Goal: Submit feedback/report problem: Submit feedback/report problem

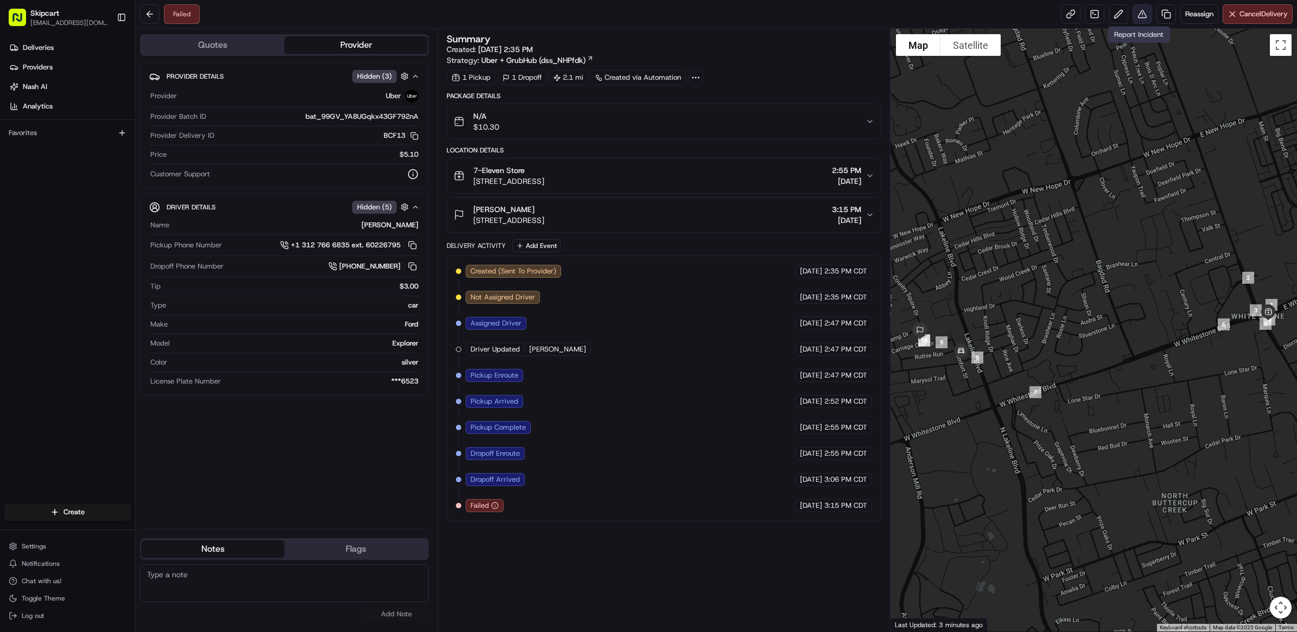
click at [1132, 10] on button at bounding box center [1142, 14] width 20 height 20
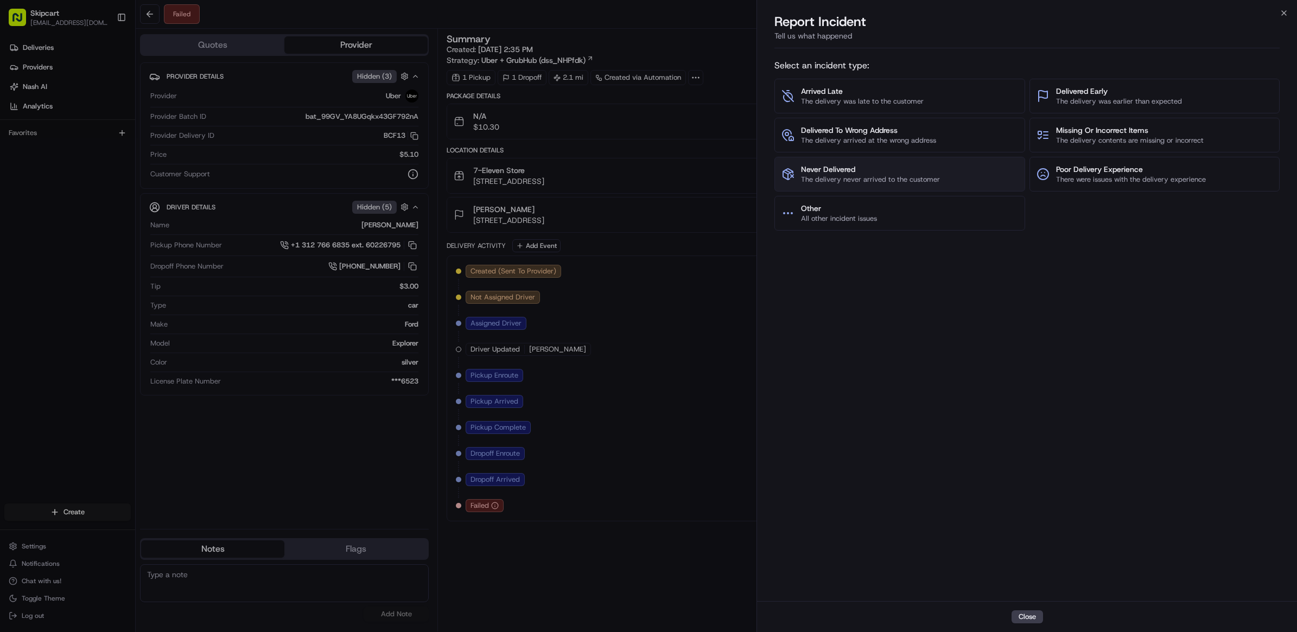
click at [894, 162] on button "Never Delivered The delivery never arrived to the customer" at bounding box center [899, 174] width 250 height 35
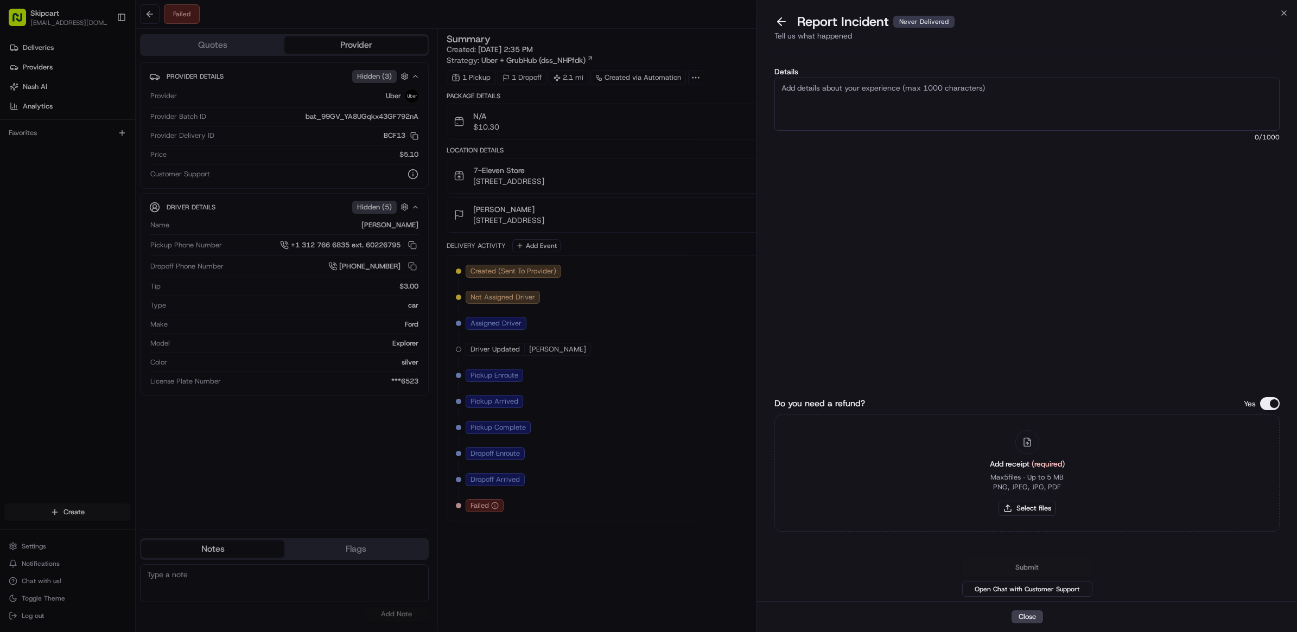
click at [1015, 498] on div "Add receipt (required) Max 5 files ∙ Up to 5 MB PNG, JPEG, JPG, PDF Select files" at bounding box center [1027, 473] width 92 height 99
click at [1021, 509] on button "Select files" at bounding box center [1027, 508] width 58 height 15
type input "C:\fakepath\Nash_246.JPG"
click at [1004, 90] on textarea "Details" at bounding box center [1026, 104] width 505 height 53
paste textarea "Customer reported non delivery, driver cancelled off after receiving items. Req…"
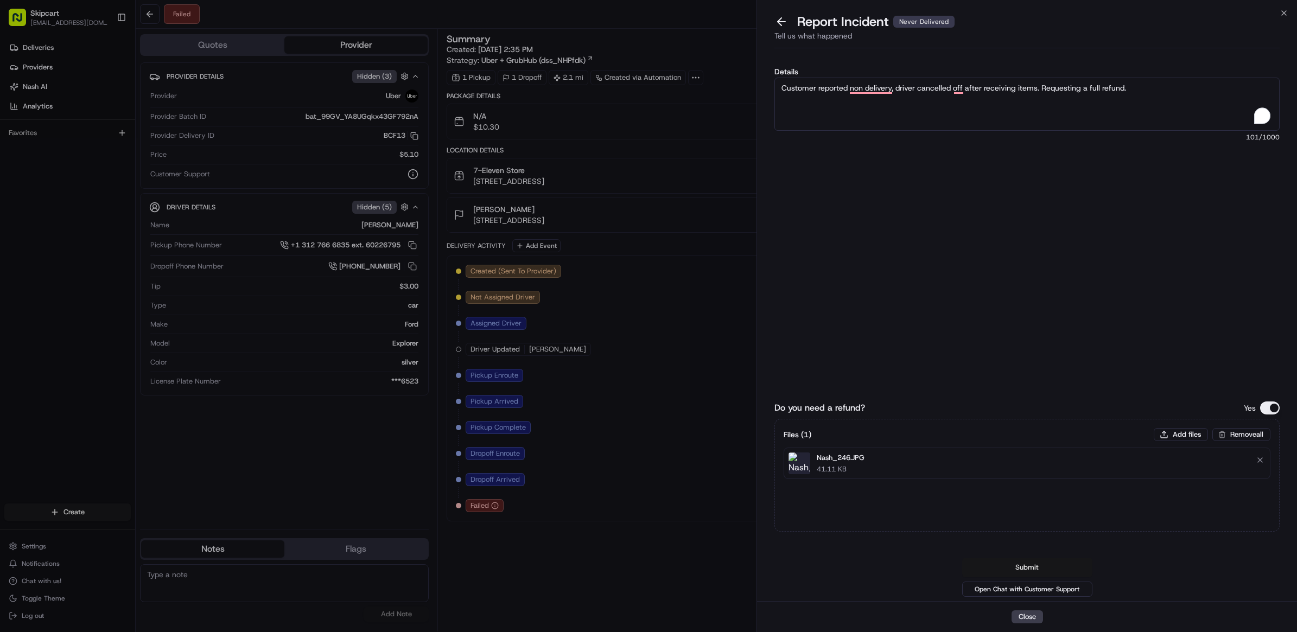
type textarea "Customer reported non delivery, driver cancelled off after receiving items. Req…"
click at [1027, 568] on button "Submit" at bounding box center [1027, 568] width 130 height 20
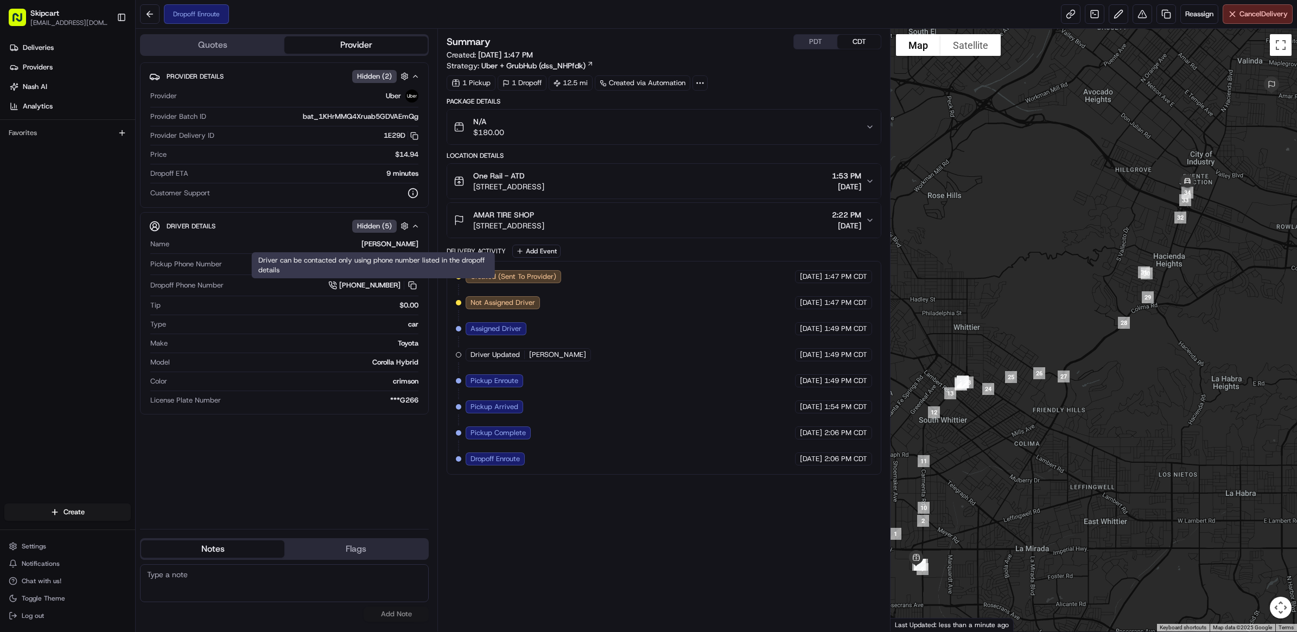
click at [689, 555] on div "Summary PDT CDT Created: 08/15/2025 1:47 PM Strategy: Uber + GrubHub (dss_NHPfd…" at bounding box center [664, 330] width 435 height 592
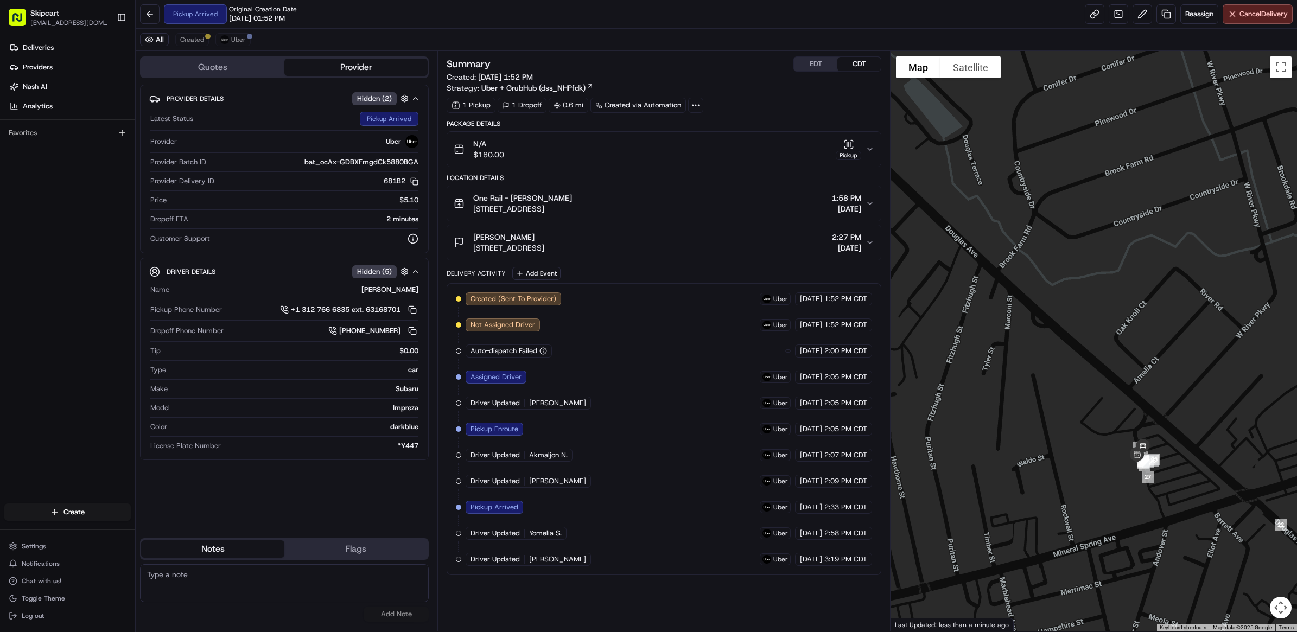
drag, startPoint x: 1163, startPoint y: 475, endPoint x: 1110, endPoint y: 470, distance: 52.9
click at [1097, 465] on div at bounding box center [1093, 341] width 406 height 581
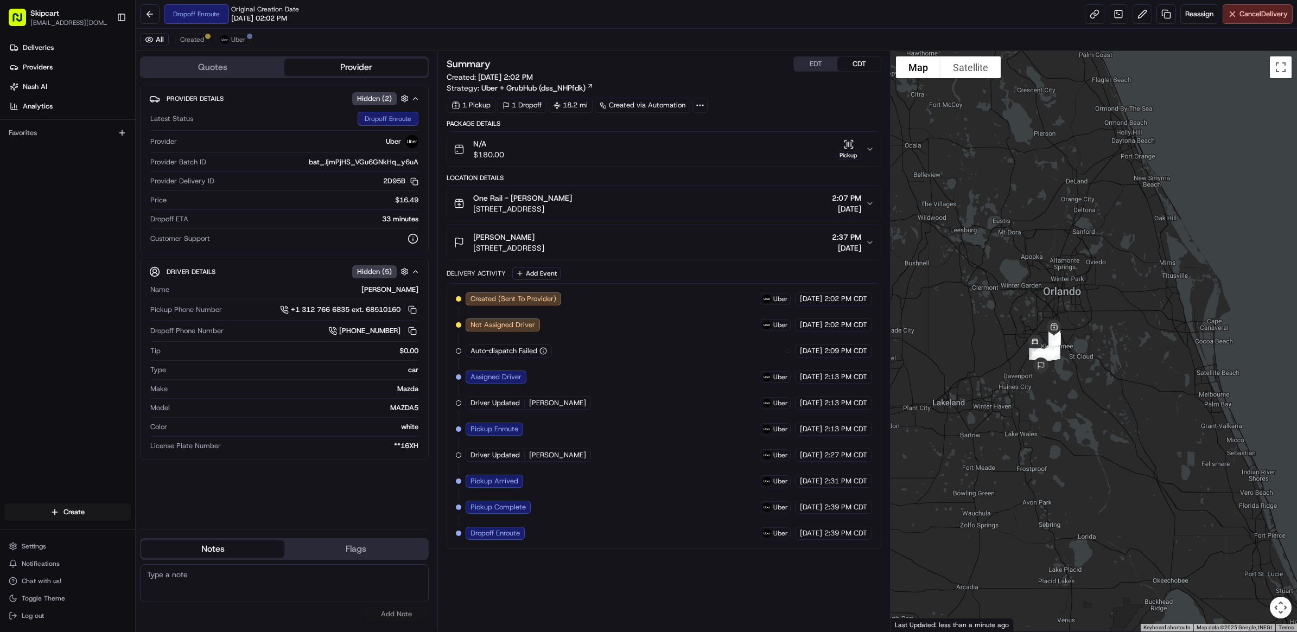
drag, startPoint x: 1070, startPoint y: 352, endPoint x: 1055, endPoint y: 386, distance: 37.7
click at [1069, 388] on div at bounding box center [1093, 341] width 406 height 581
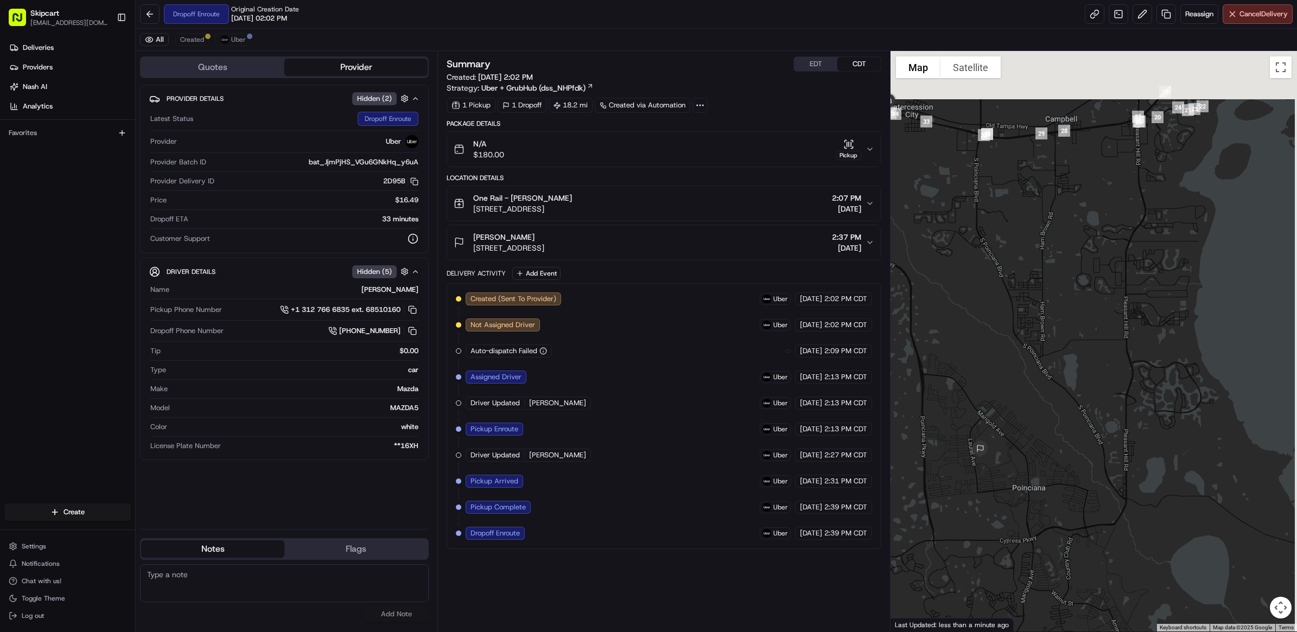
drag, startPoint x: 1054, startPoint y: 304, endPoint x: 1034, endPoint y: 361, distance: 60.4
click at [1034, 361] on div at bounding box center [1093, 341] width 406 height 581
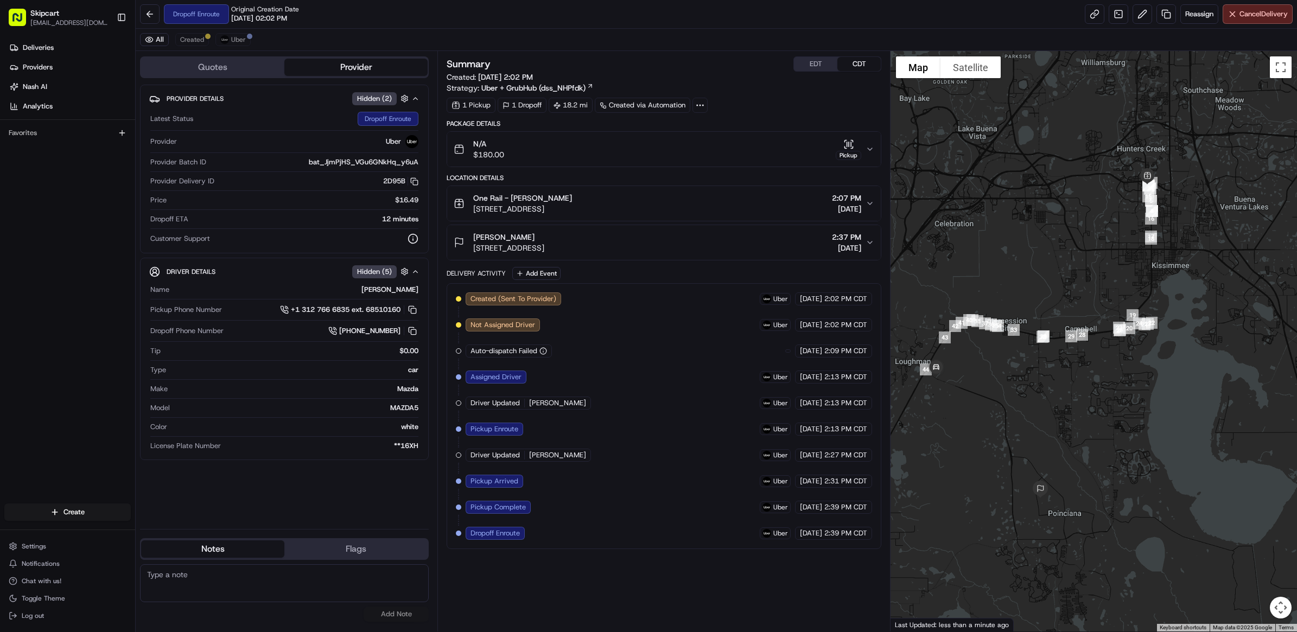
drag, startPoint x: 984, startPoint y: 373, endPoint x: 995, endPoint y: 369, distance: 11.7
click at [988, 373] on div at bounding box center [1093, 341] width 406 height 581
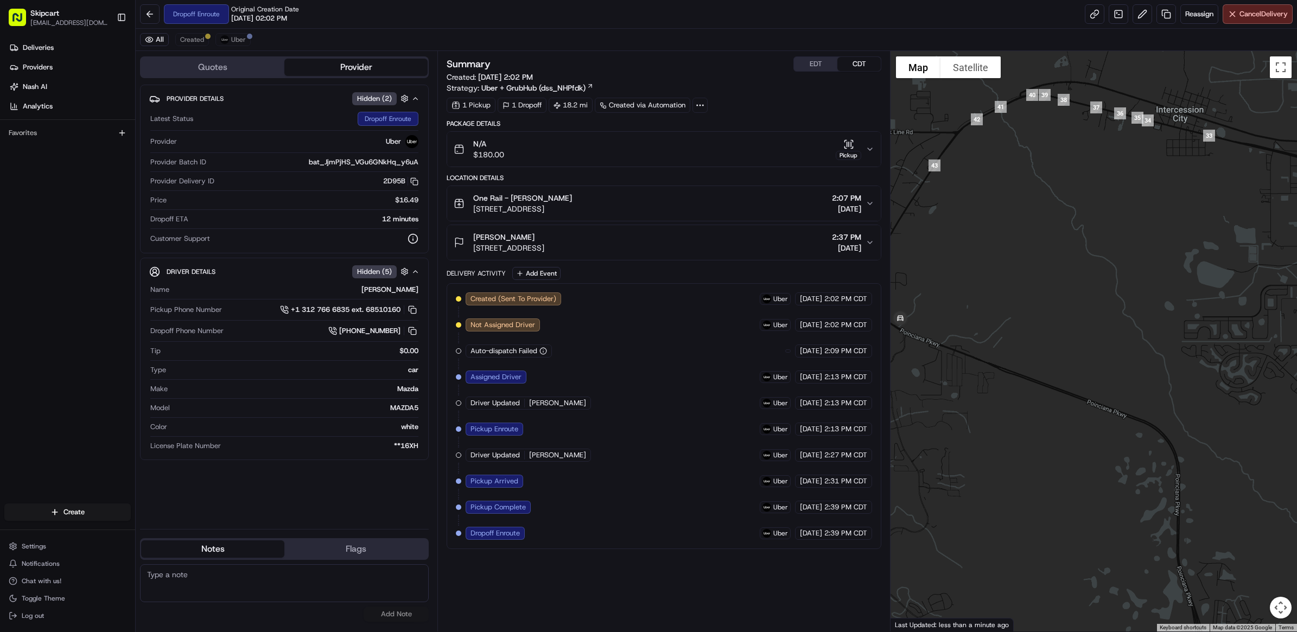
drag, startPoint x: 975, startPoint y: 439, endPoint x: 903, endPoint y: 326, distance: 134.1
click at [903, 326] on div at bounding box center [1093, 341] width 406 height 581
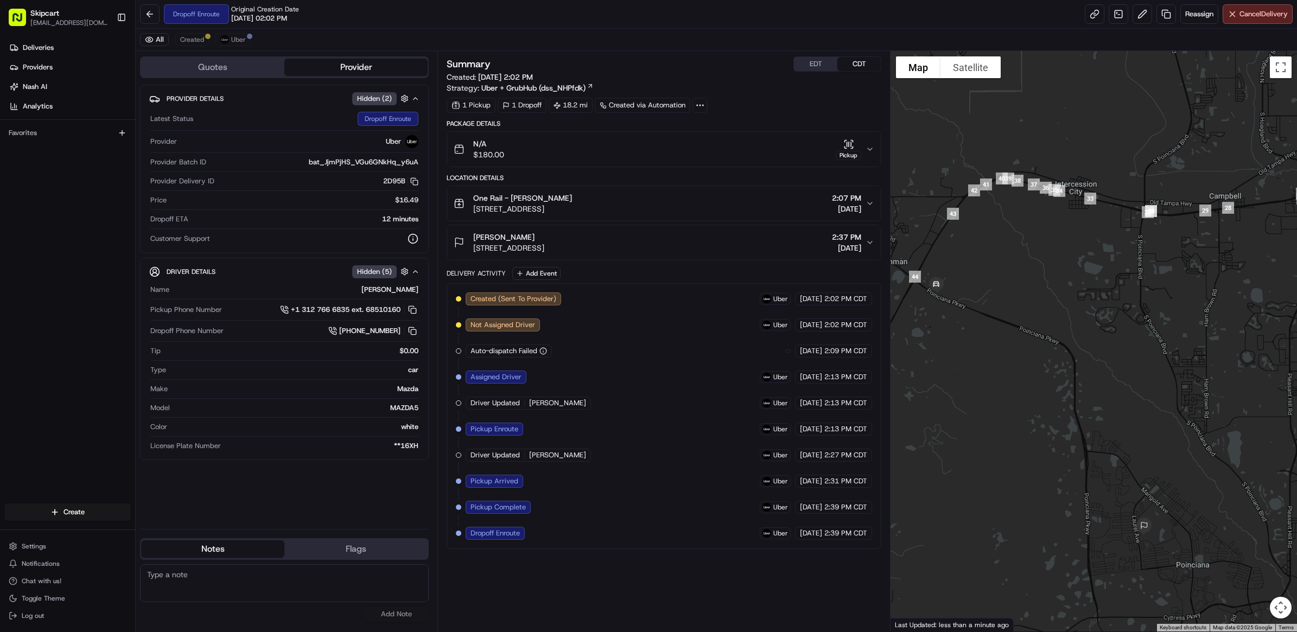
drag, startPoint x: 1046, startPoint y: 445, endPoint x: 1035, endPoint y: 416, distance: 30.5
click at [1035, 416] on div at bounding box center [1093, 341] width 406 height 581
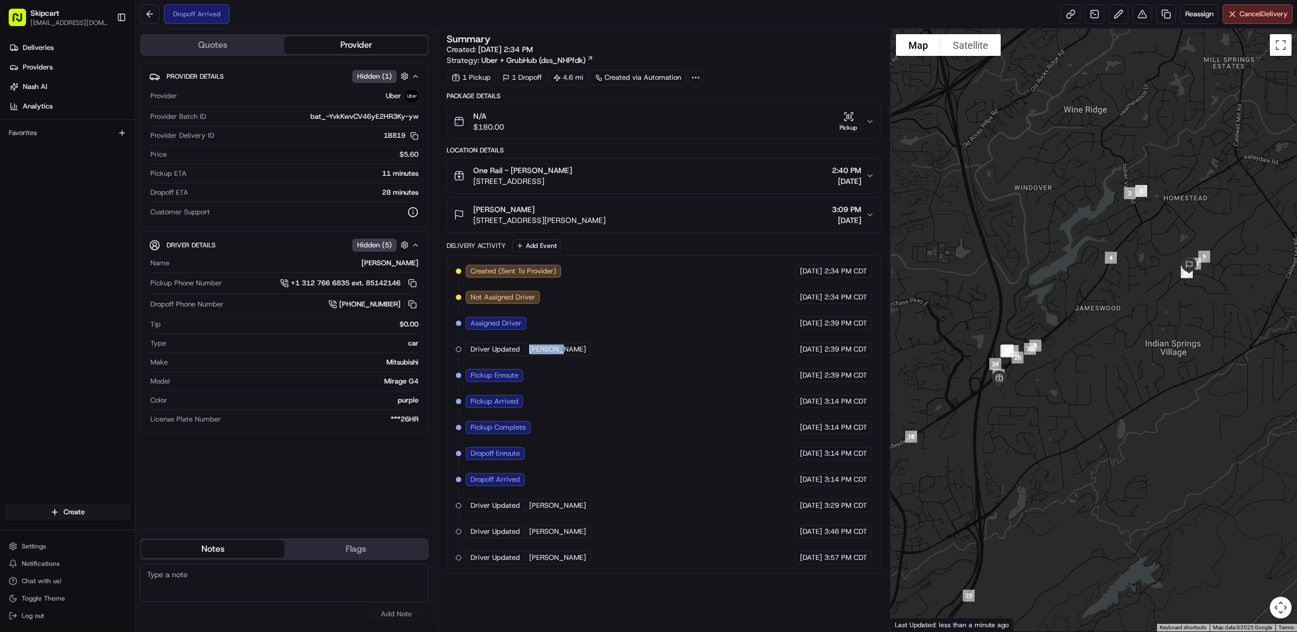
drag, startPoint x: 527, startPoint y: 345, endPoint x: 562, endPoint y: 353, distance: 35.8
click at [562, 353] on div "Created (Sent To Provider) Uber 08/15/2025 2:34 PM CDT Not Assigned Driver Uber…" at bounding box center [664, 414] width 416 height 299
click at [562, 536] on span "[PERSON_NAME]" at bounding box center [557, 532] width 57 height 10
drag, startPoint x: 536, startPoint y: 559, endPoint x: 560, endPoint y: 564, distance: 24.9
click at [560, 564] on div "Driver Updated CHAD J." at bounding box center [530, 557] width 128 height 13
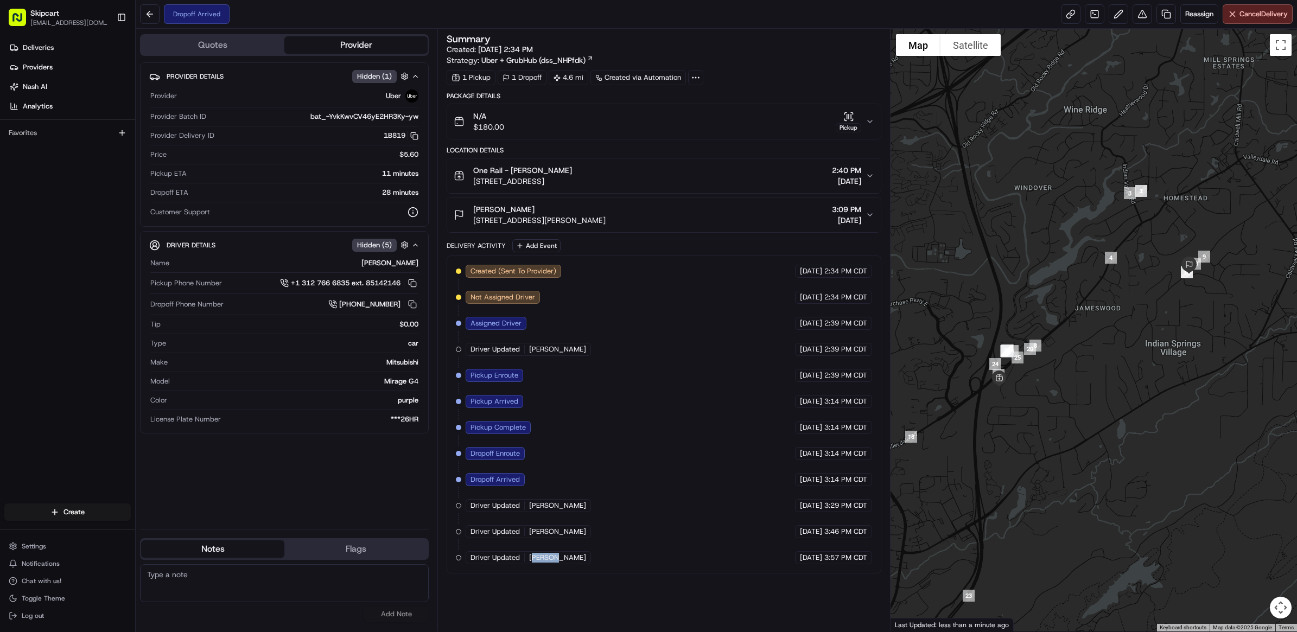
drag, startPoint x: 560, startPoint y: 564, endPoint x: 521, endPoint y: 530, distance: 51.9
click at [558, 573] on div "Created (Sent To Provider) Uber 08/15/2025 2:34 PM CDT Not Assigned Driver Uber…" at bounding box center [664, 415] width 435 height 318
drag, startPoint x: 372, startPoint y: 178, endPoint x: 408, endPoint y: 180, distance: 35.9
click at [408, 180] on div "Pickup ETA 11 minutes" at bounding box center [284, 176] width 268 height 15
click at [544, 457] on div "Created (Sent To Provider) Uber 08/15/2025 2:34 PM CDT Not Assigned Driver Uber…" at bounding box center [664, 414] width 416 height 299
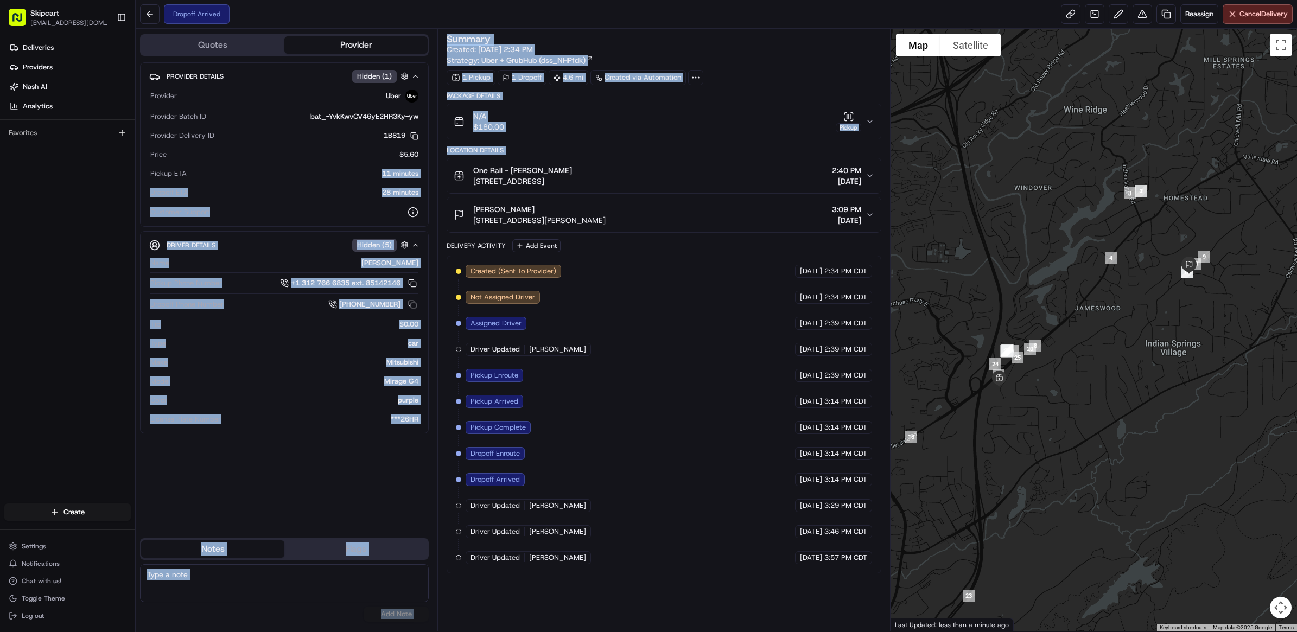
drag, startPoint x: 375, startPoint y: 173, endPoint x: 454, endPoint y: 182, distance: 79.2
click at [454, 182] on div "Quotes Provider Provider Details Hidden ( 1 ) Provider Uber Provider Batch ID b…" at bounding box center [513, 330] width 755 height 603
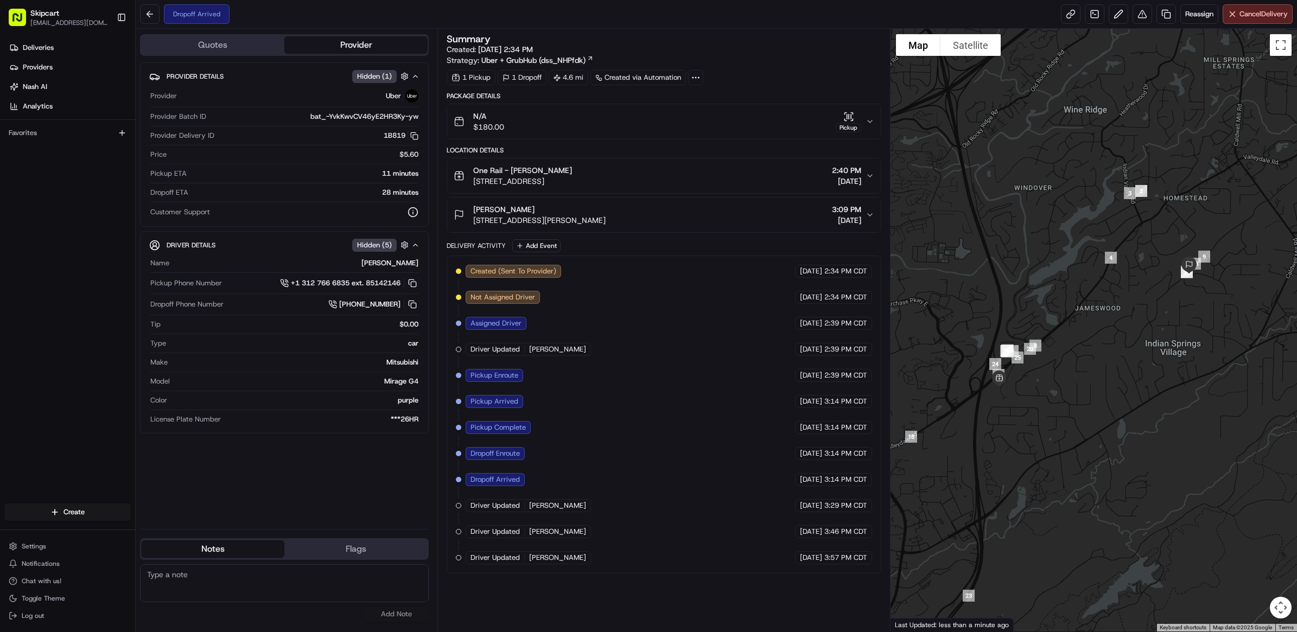
drag, startPoint x: 454, startPoint y: 182, endPoint x: 570, endPoint y: 312, distance: 174.5
click at [570, 312] on div "Created (Sent To Provider) Uber 08/15/2025 2:34 PM CDT Not Assigned Driver Uber…" at bounding box center [664, 414] width 416 height 299
drag, startPoint x: 398, startPoint y: 174, endPoint x: 418, endPoint y: 175, distance: 20.1
click at [418, 175] on div "11 minutes" at bounding box center [304, 174] width 227 height 10
drag, startPoint x: 532, startPoint y: 568, endPoint x: 558, endPoint y: 571, distance: 25.7
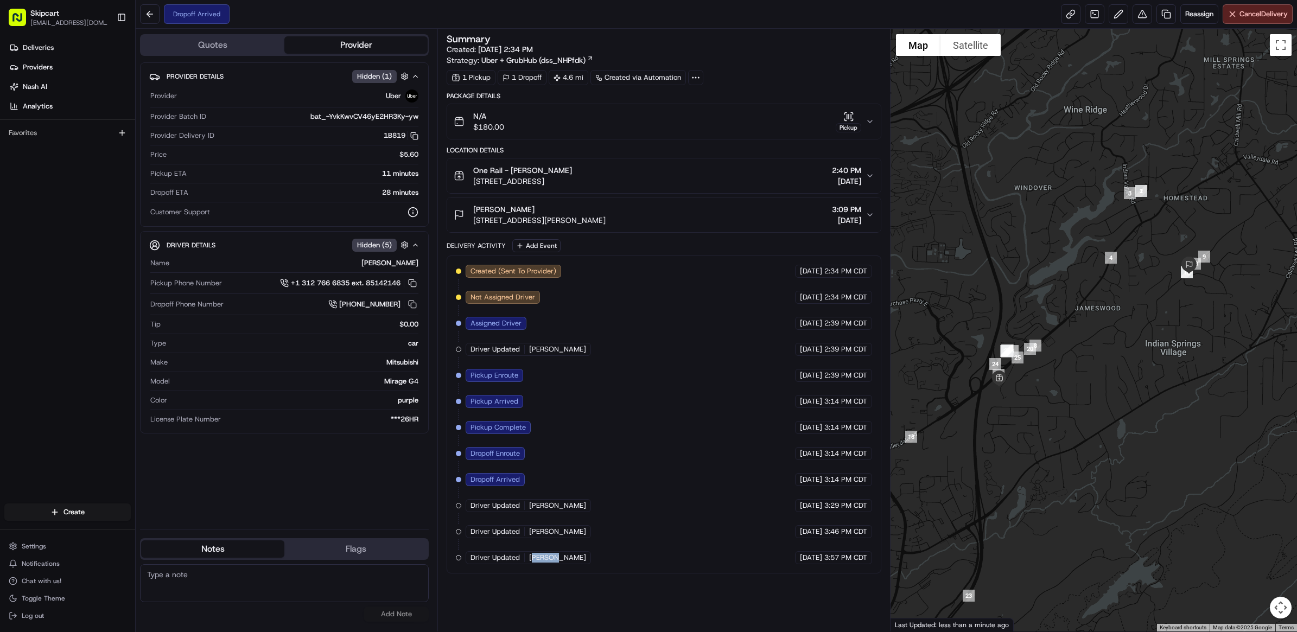
click at [558, 571] on div "Created (Sent To Provider) Uber 08/15/2025 2:34 PM CDT Not Assigned Driver Uber…" at bounding box center [664, 415] width 435 height 318
drag, startPoint x: 558, startPoint y: 571, endPoint x: 541, endPoint y: 582, distance: 19.9
click at [541, 582] on div "Summary Created: 08/15/2025 2:34 PM Strategy: Uber + GrubHub (dss_NHPfdk) 1 Pic…" at bounding box center [664, 330] width 435 height 592
drag, startPoint x: 527, startPoint y: 589, endPoint x: 557, endPoint y: 593, distance: 30.2
click at [557, 590] on div "Driver Updated [PERSON_NAME]" at bounding box center [528, 583] width 125 height 13
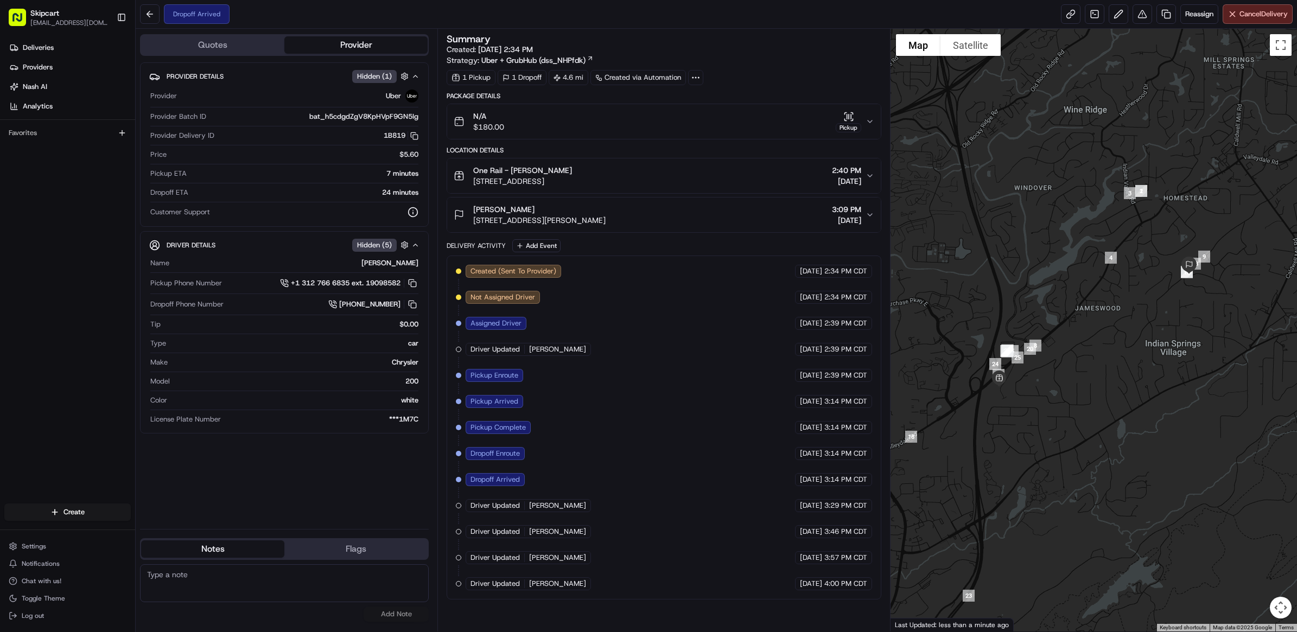
drag, startPoint x: 557, startPoint y: 593, endPoint x: 516, endPoint y: 598, distance: 41.6
click at [516, 598] on div "Created (Sent To Provider) Uber 08/15/2025 2:34 PM CDT Not Assigned Driver Uber…" at bounding box center [664, 428] width 435 height 344
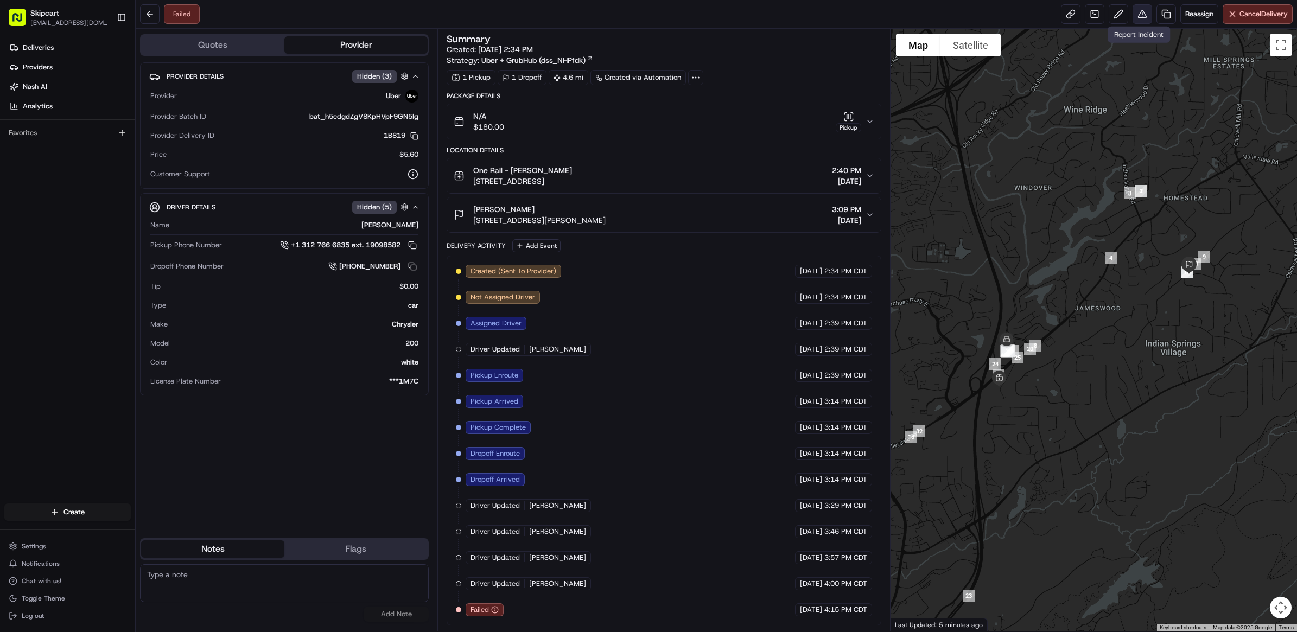
click at [1138, 17] on button at bounding box center [1142, 14] width 20 height 20
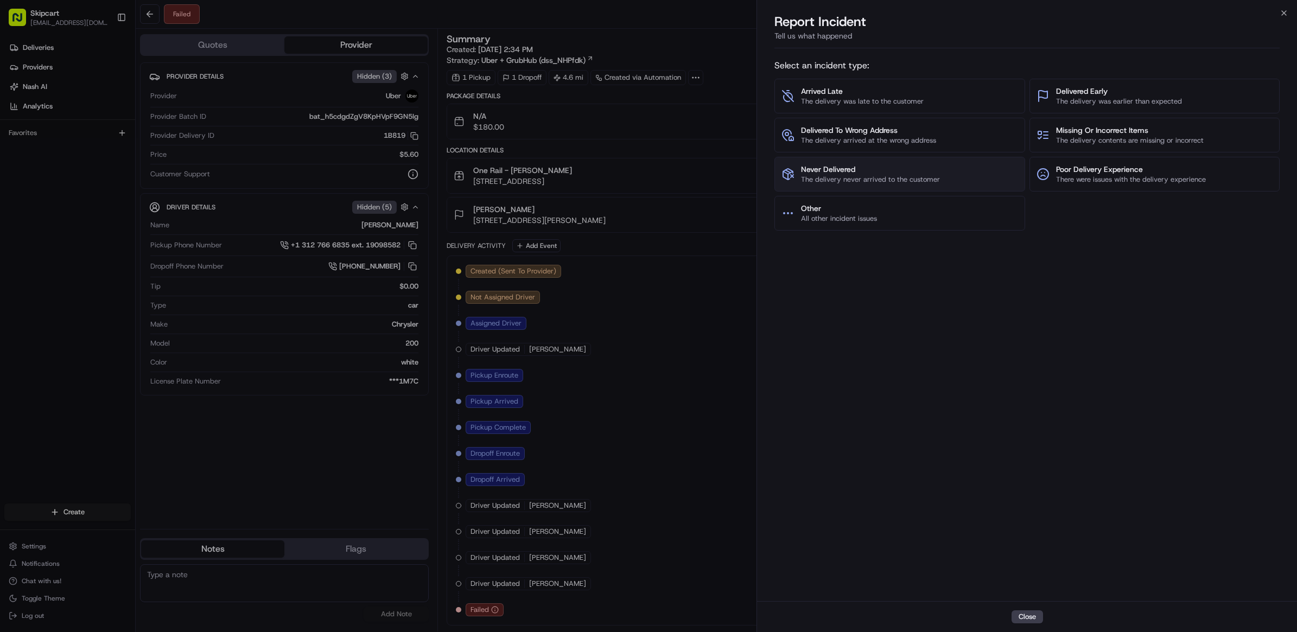
click at [866, 171] on span "Never Delivered" at bounding box center [870, 169] width 139 height 11
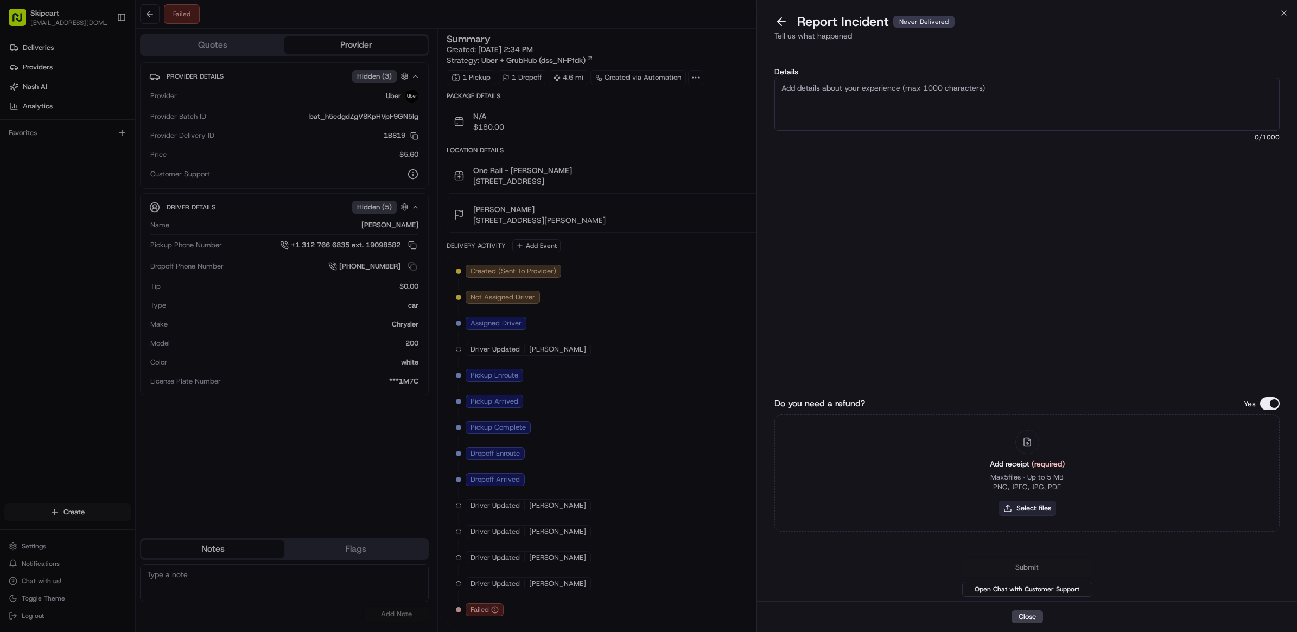
click at [1020, 512] on button "Select files" at bounding box center [1027, 508] width 58 height 15
type input "C:\fakepath\Nash_247.JPG"
click at [917, 104] on textarea "Details" at bounding box center [1026, 104] width 505 height 53
paste textarea "Customer reported non delivery, driver cancelled off after receiving items. Req…"
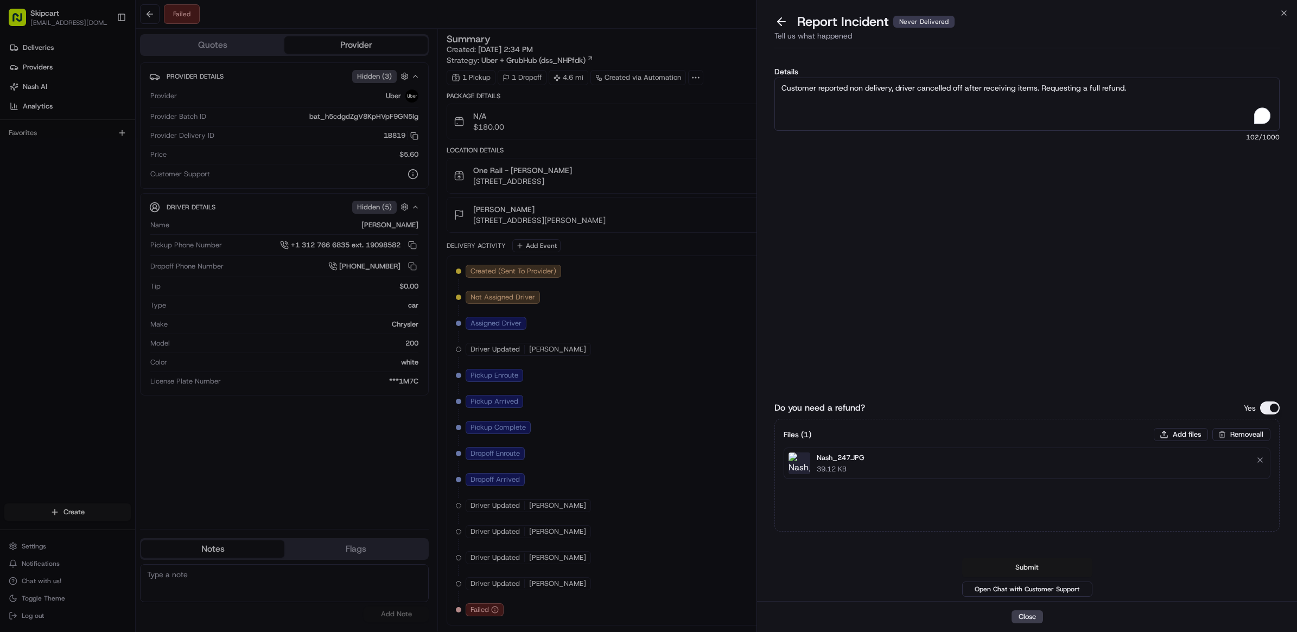
type textarea "Customer reported non delivery, driver cancelled off after receiving items. Req…"
click at [1027, 560] on button "Submit" at bounding box center [1027, 568] width 130 height 20
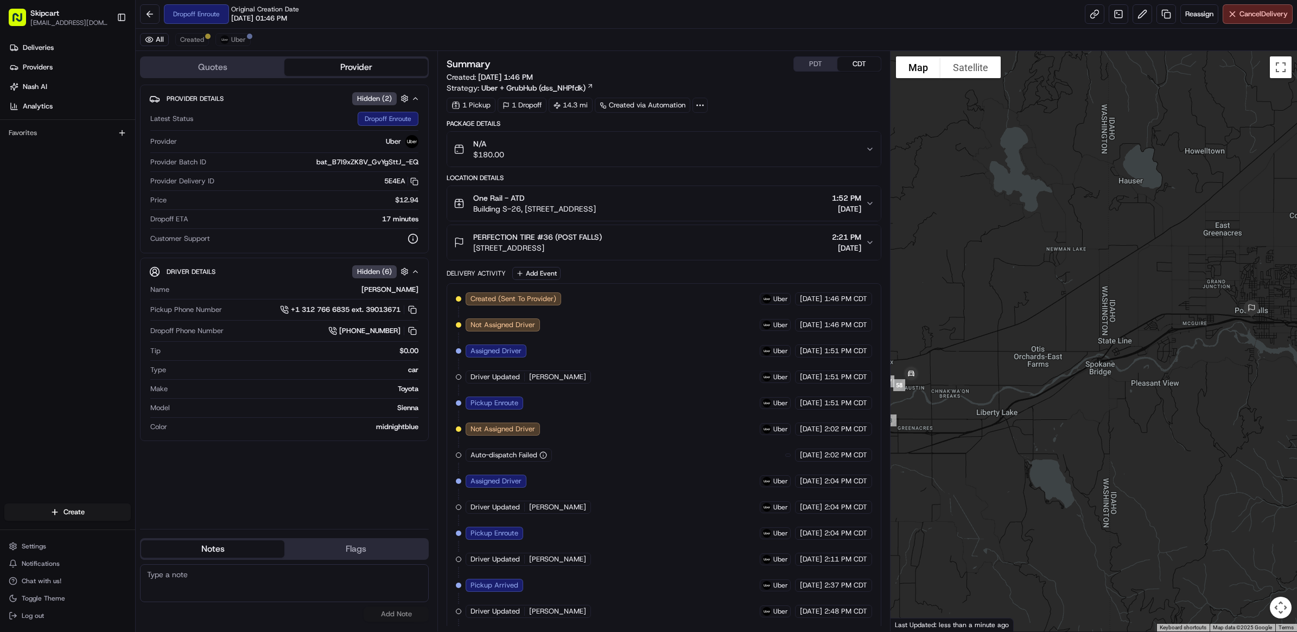
drag, startPoint x: 1089, startPoint y: 375, endPoint x: 935, endPoint y: 374, distance: 154.1
click at [935, 374] on div at bounding box center [1093, 341] width 406 height 581
